Goal: Information Seeking & Learning: Check status

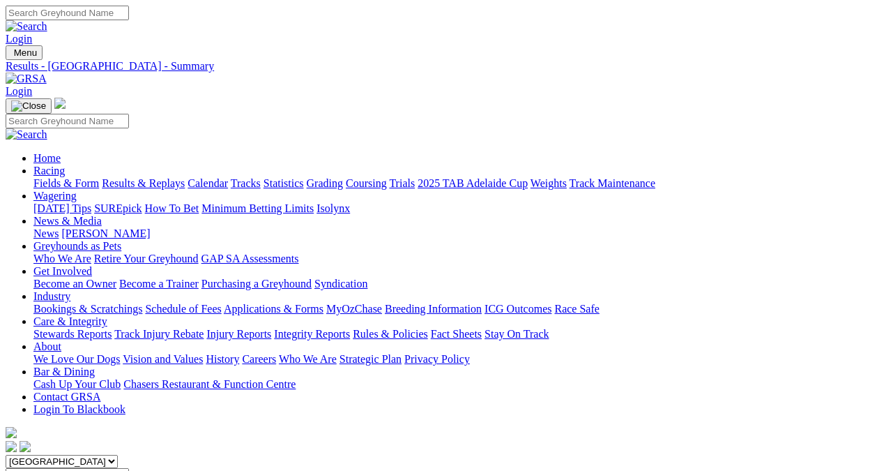
click at [145, 177] on link "Results & Replays" at bounding box center [143, 183] width 83 height 12
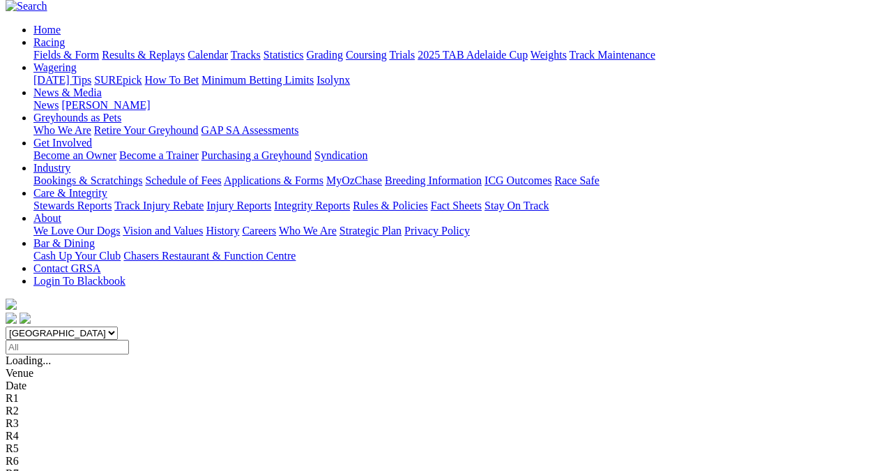
scroll to position [139, 0]
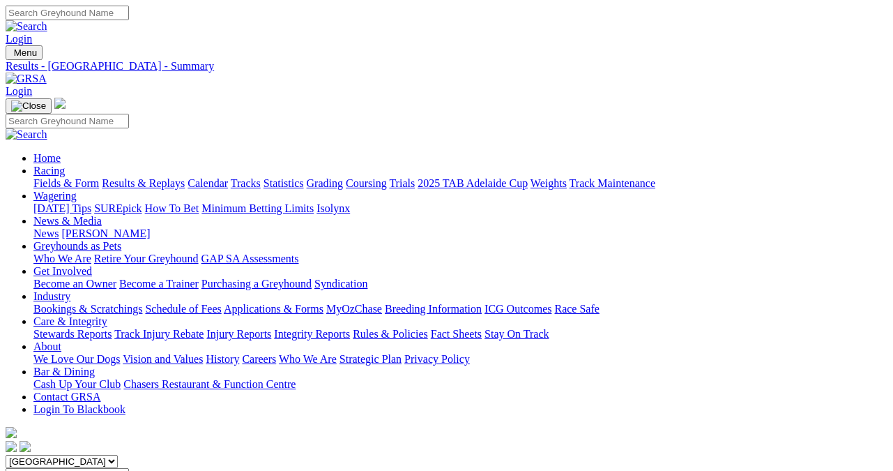
click at [45, 177] on link "Fields & Form" at bounding box center [66, 183] width 66 height 12
